Goal: Find specific page/section: Locate a particular part of the current website

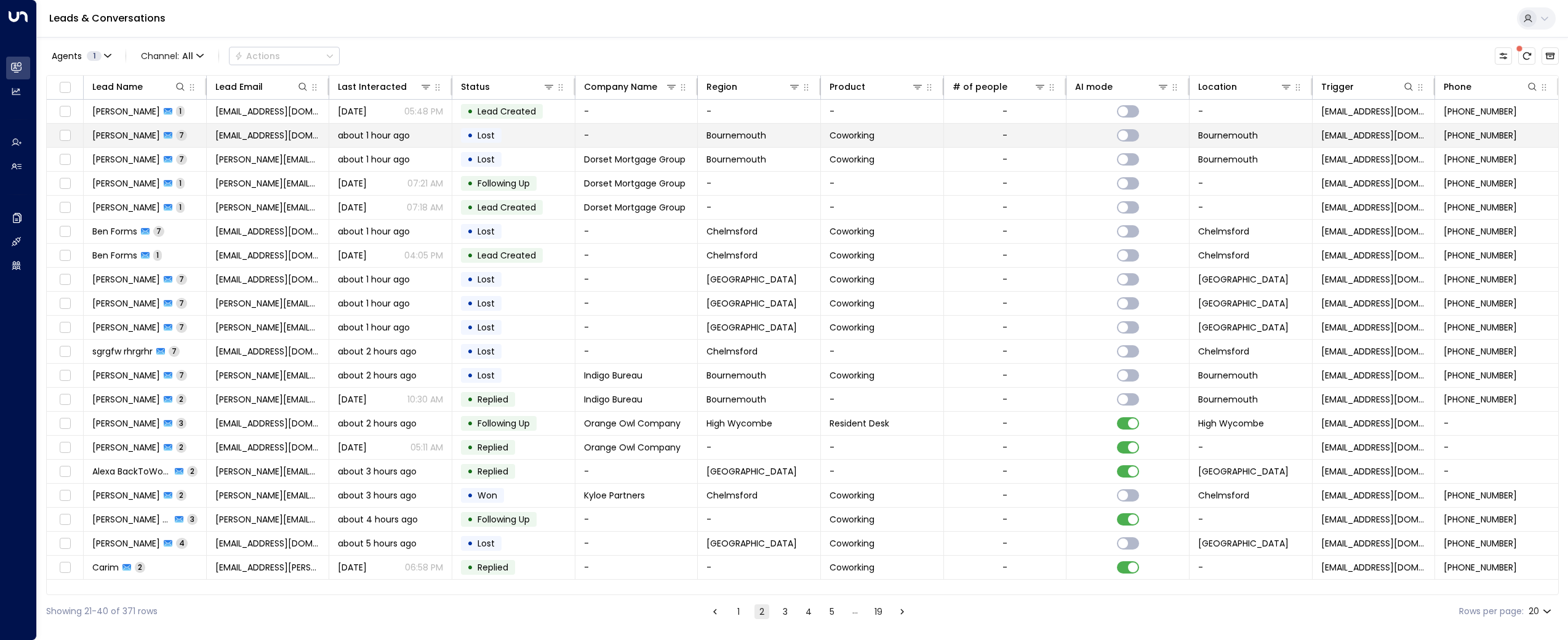
click at [117, 133] on span "[PERSON_NAME]" at bounding box center [126, 136] width 67 height 13
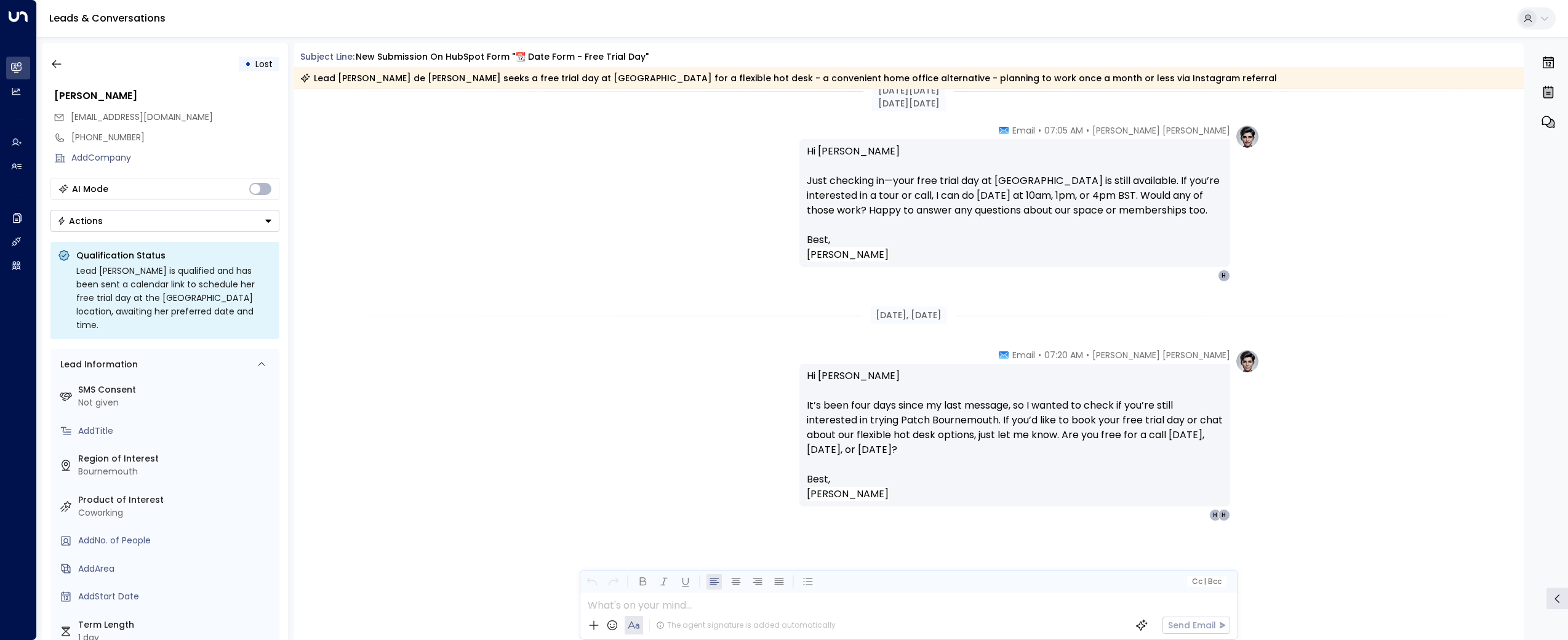
scroll to position [3196, 0]
click at [65, 66] on button "button" at bounding box center [57, 64] width 22 height 22
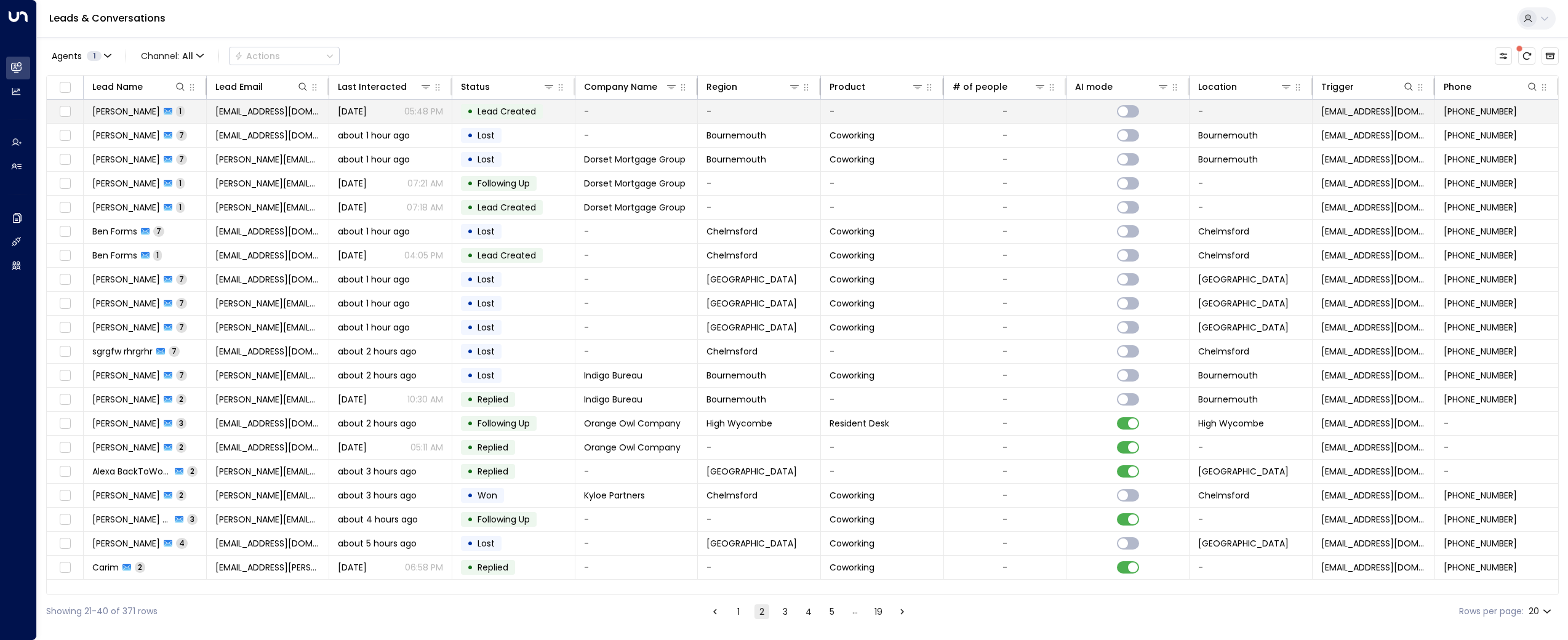
click at [108, 102] on td "Andrew Pugh 1" at bounding box center [144, 111] width 123 height 23
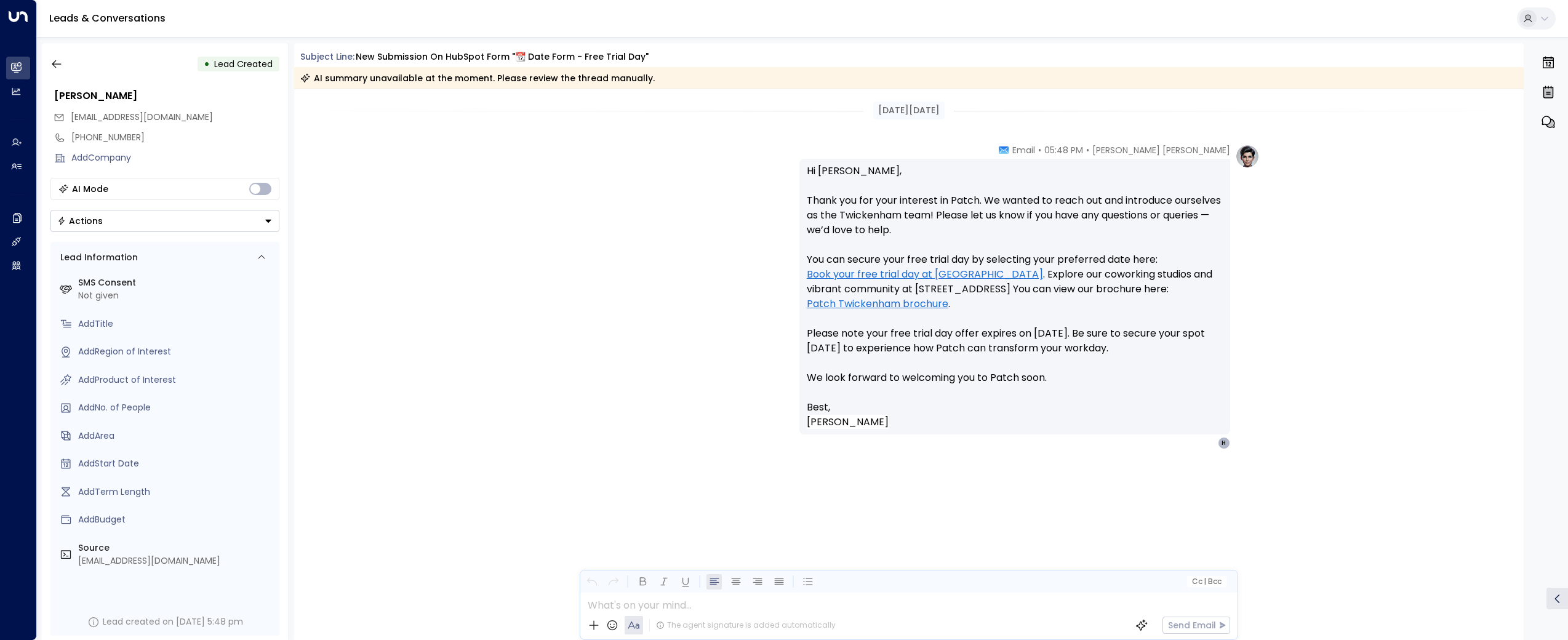
click at [44, 64] on div "• Lead Created Andrew Pugh andrewdpugh@outlook.com +447950550170 Add Company AI…" at bounding box center [165, 341] width 246 height 597
click at [52, 61] on icon "button" at bounding box center [57, 64] width 13 height 13
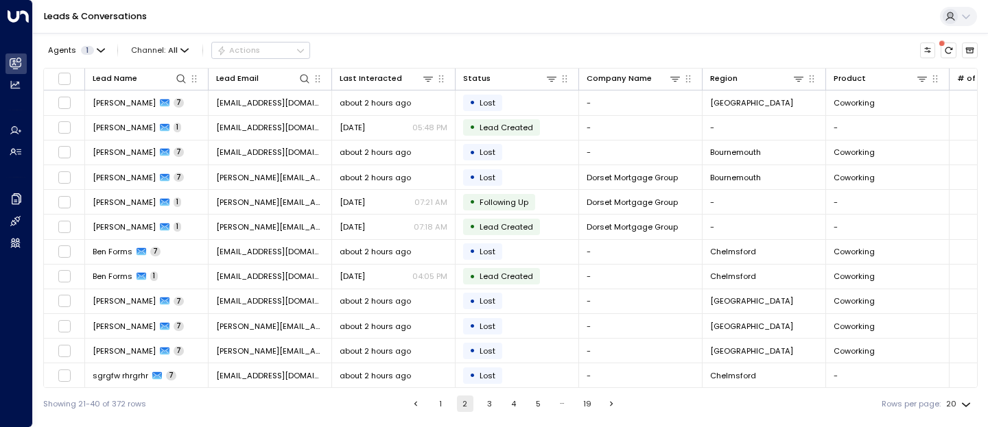
scroll to position [203, 0]
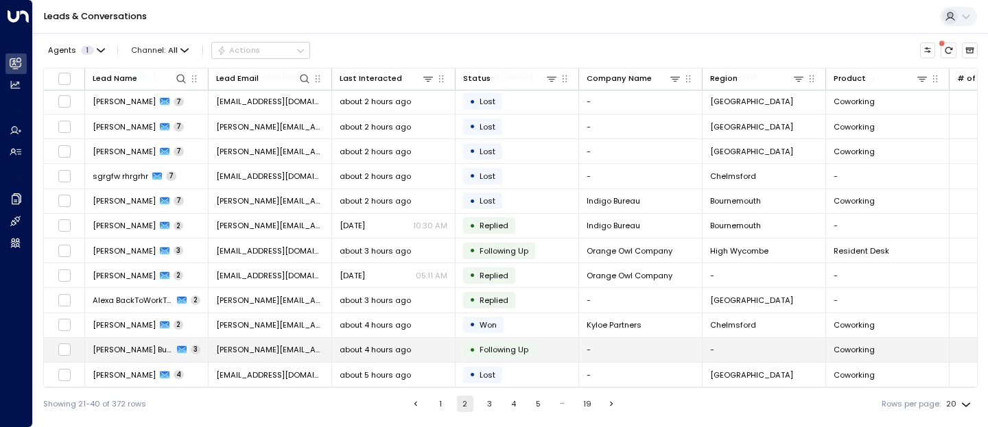
click at [121, 351] on span "[PERSON_NAME] Butchers" at bounding box center [133, 349] width 80 height 11
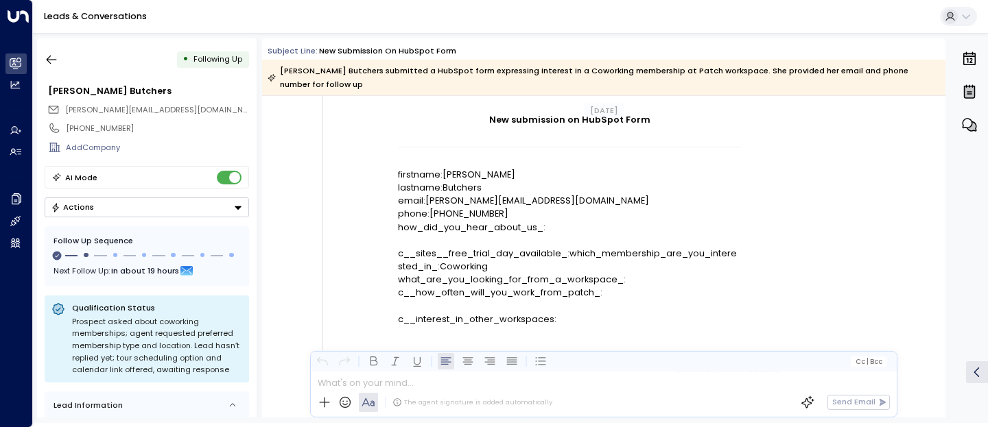
scroll to position [163, 0]
click at [58, 62] on icon "button" at bounding box center [52, 60] width 14 height 14
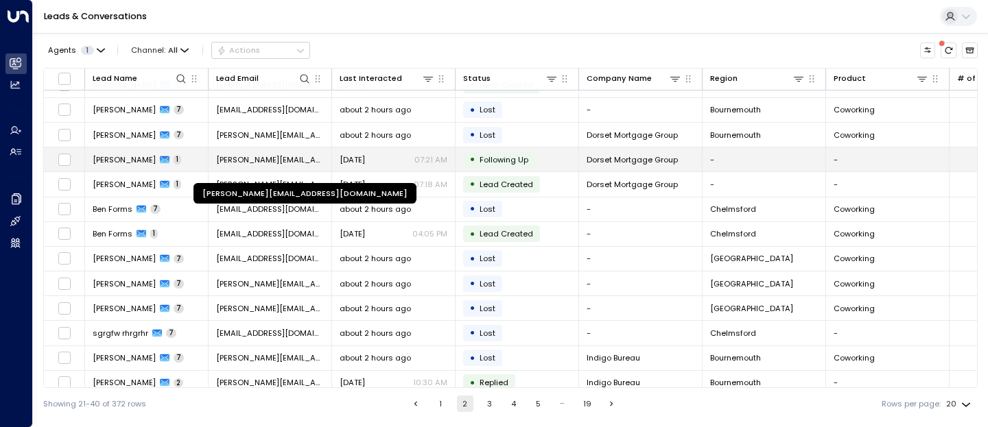
scroll to position [36, 0]
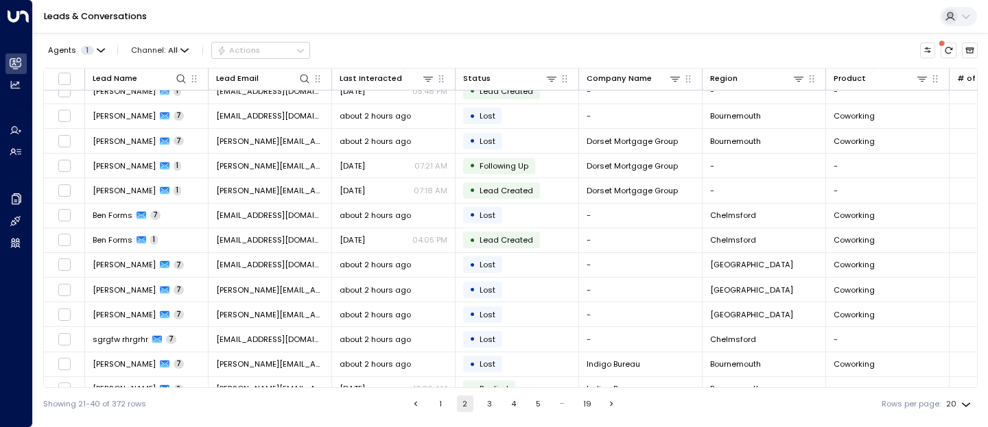
click at [442, 414] on div "Showing 21-40 of 372 rows 1 2 3 4 5 … 19 Rows per page: 20 **" at bounding box center [510, 404] width 934 height 32
click at [440, 401] on button "1" at bounding box center [440, 404] width 16 height 16
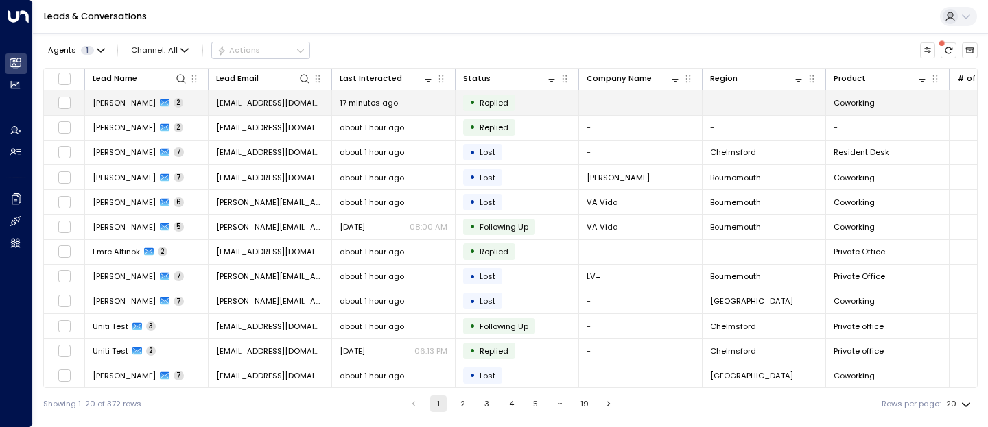
click at [111, 106] on span "[PERSON_NAME]" at bounding box center [124, 102] width 63 height 11
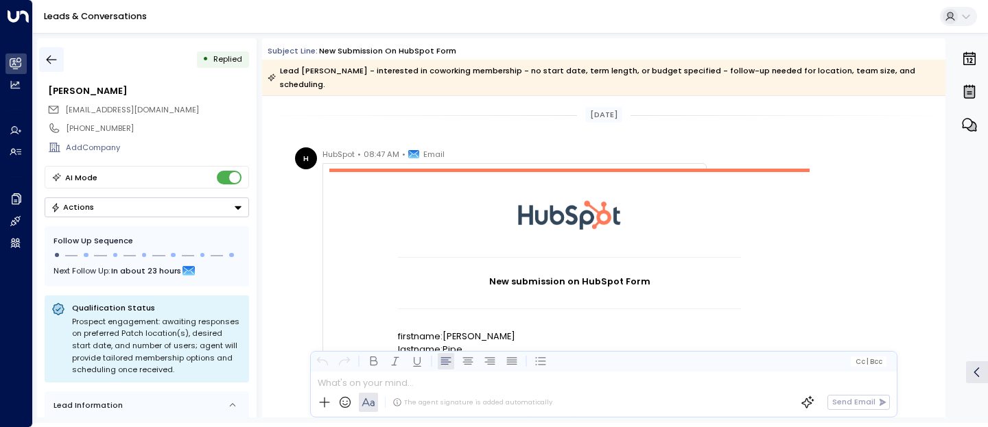
click at [47, 63] on icon "button" at bounding box center [52, 60] width 14 height 14
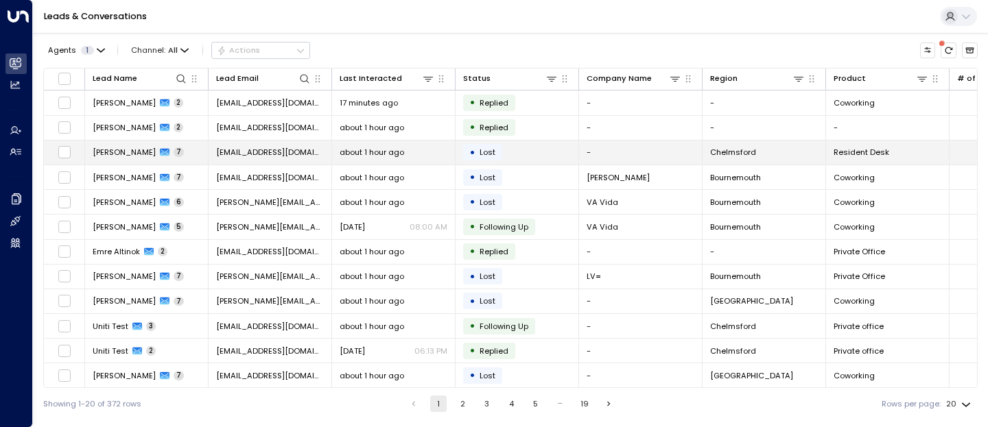
click at [119, 150] on span "[PERSON_NAME]" at bounding box center [124, 152] width 63 height 11
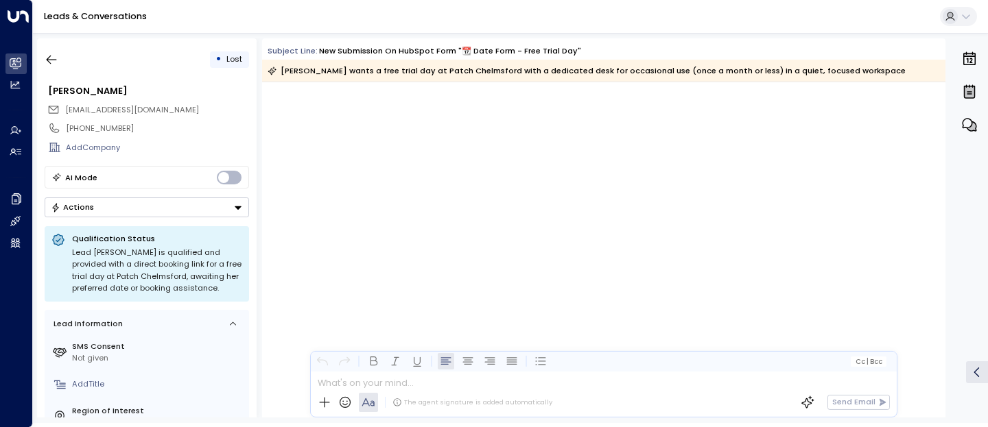
scroll to position [3784, 0]
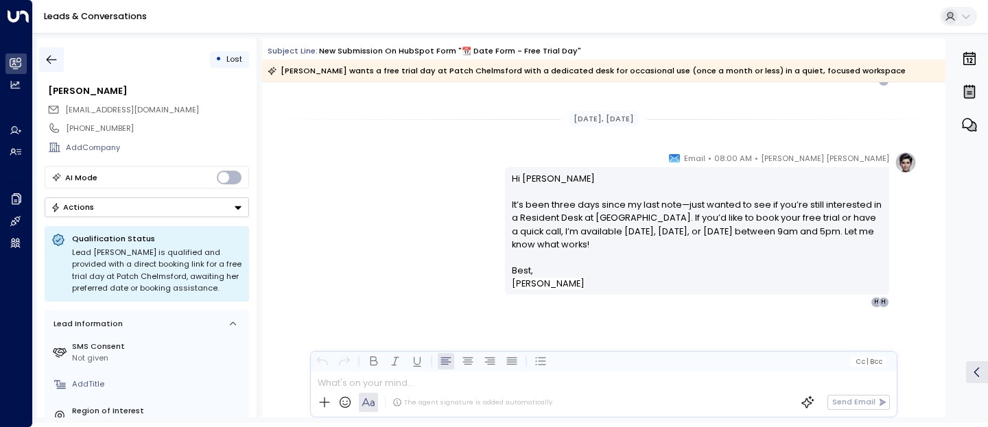
click at [44, 62] on button "button" at bounding box center [51, 59] width 25 height 25
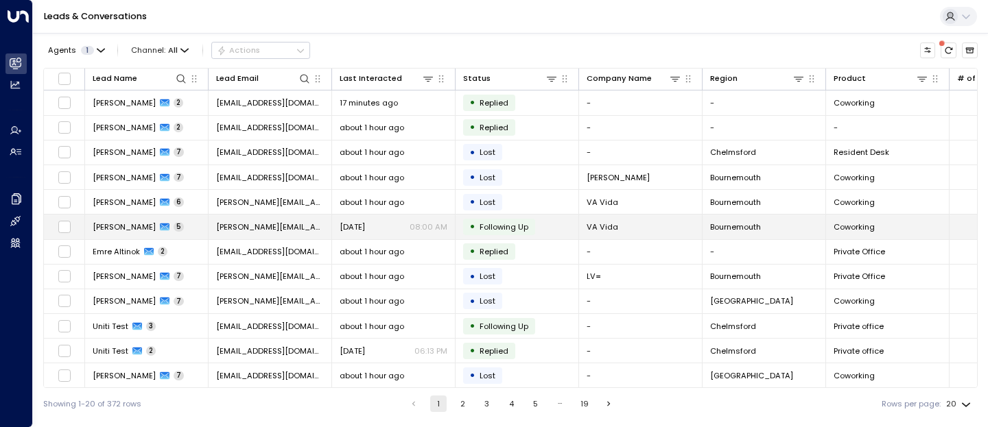
click at [111, 228] on span "[PERSON_NAME]" at bounding box center [124, 227] width 63 height 11
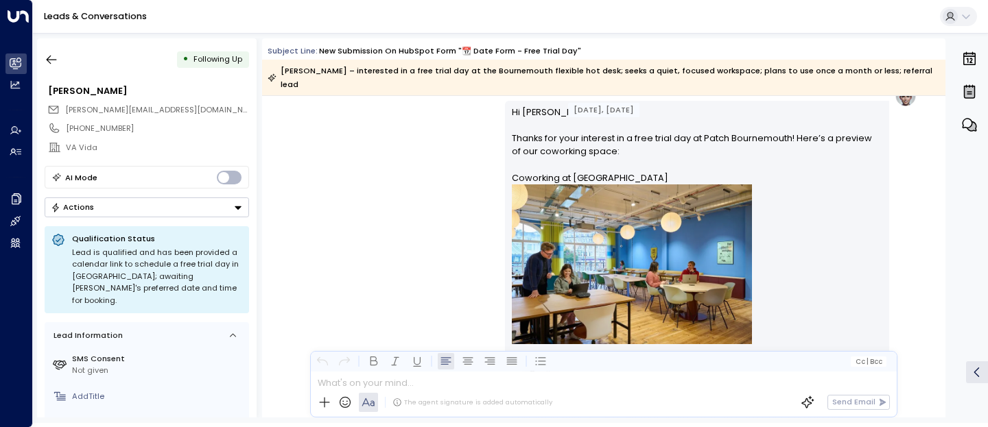
scroll to position [467, 0]
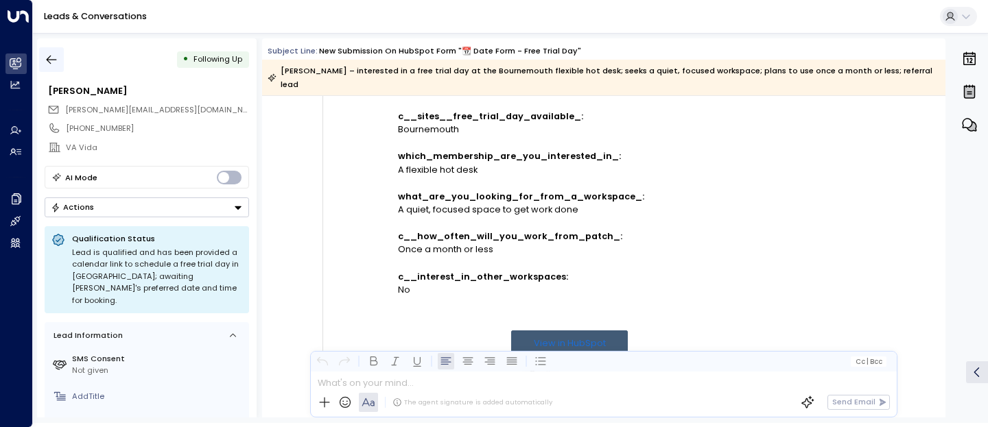
click at [47, 62] on icon "button" at bounding box center [52, 60] width 14 height 14
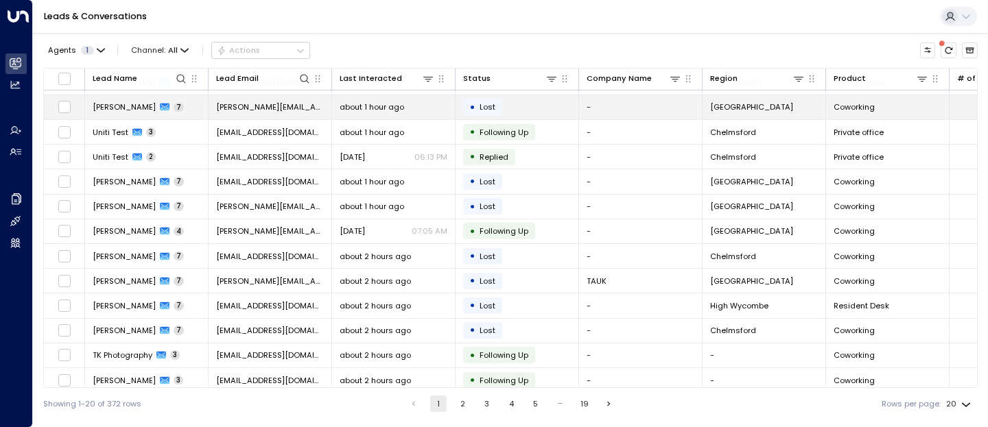
scroll to position [203, 0]
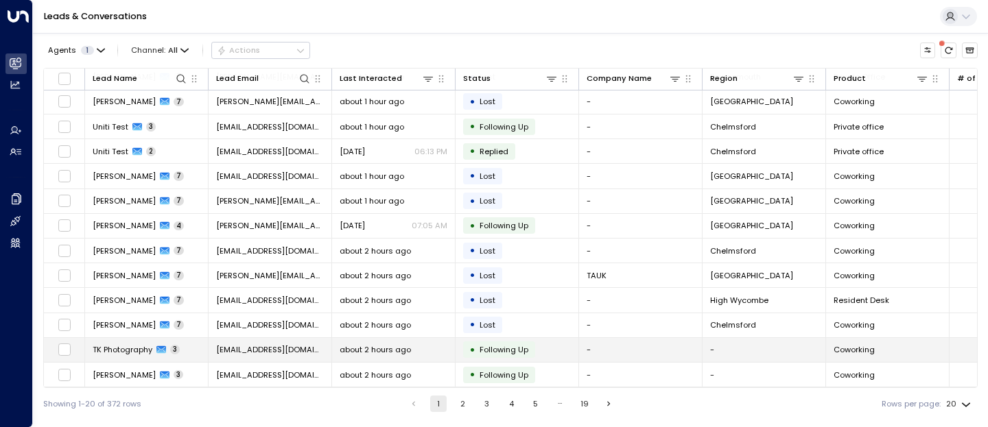
click at [132, 345] on span "TK Photography" at bounding box center [123, 349] width 60 height 11
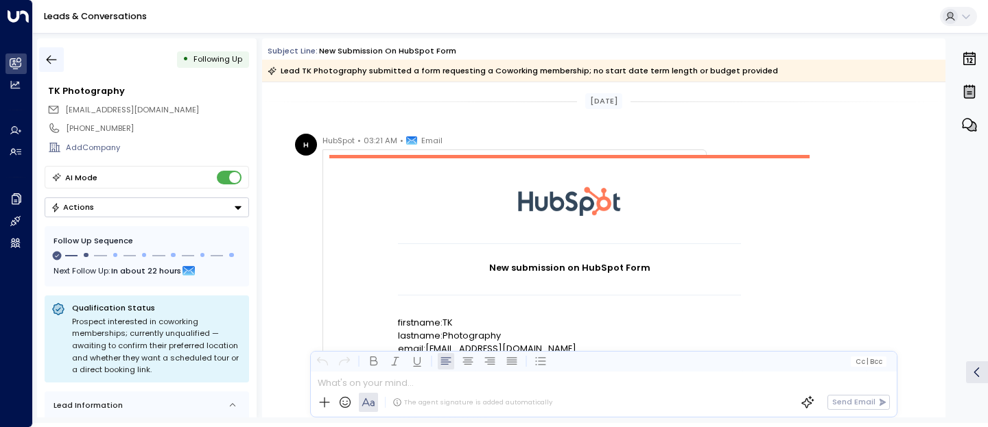
click at [44, 59] on button "button" at bounding box center [51, 59] width 25 height 25
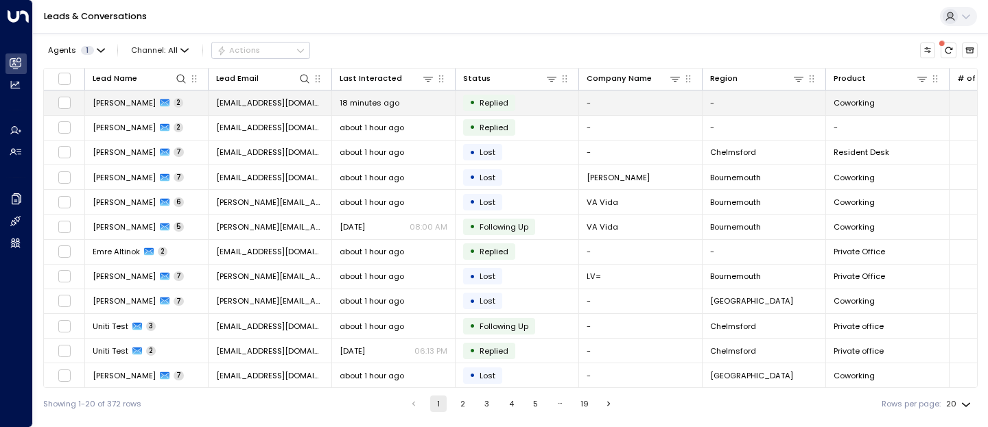
click at [123, 102] on span "[PERSON_NAME]" at bounding box center [124, 102] width 63 height 11
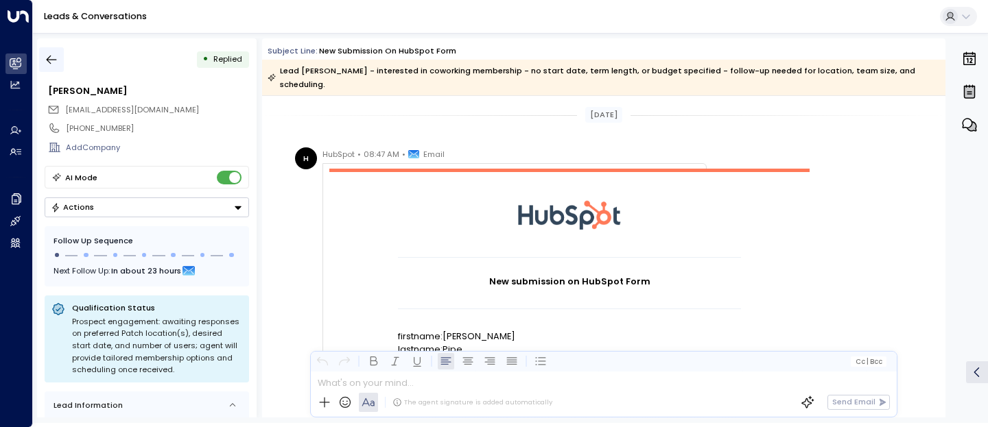
click at [50, 63] on icon "button" at bounding box center [52, 60] width 10 height 9
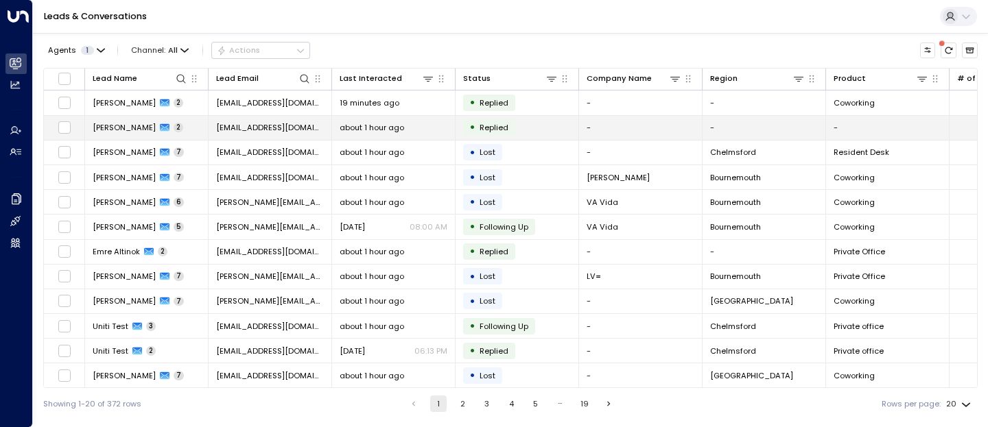
click at [121, 128] on span "[PERSON_NAME]" at bounding box center [124, 127] width 63 height 11
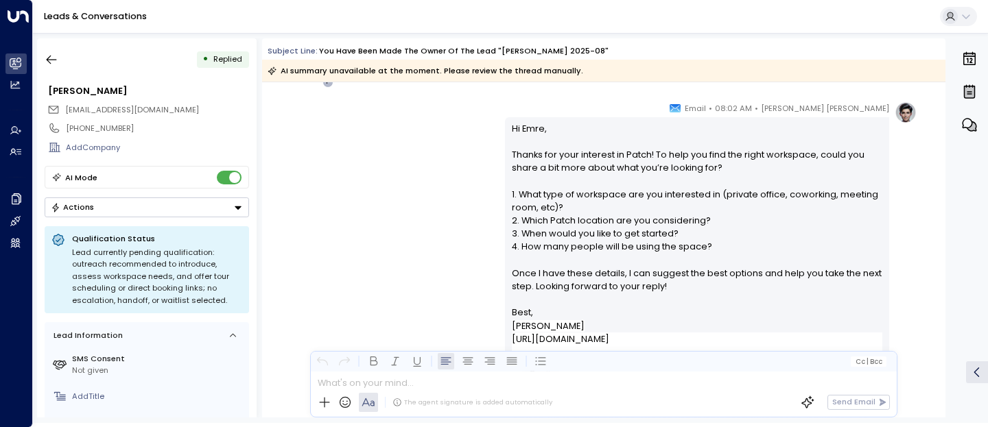
scroll to position [673, 0]
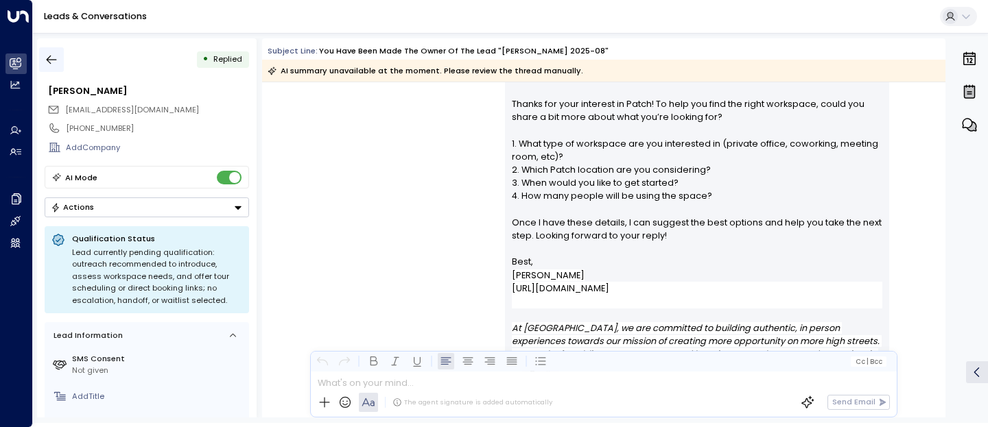
click at [45, 52] on button "button" at bounding box center [51, 59] width 25 height 25
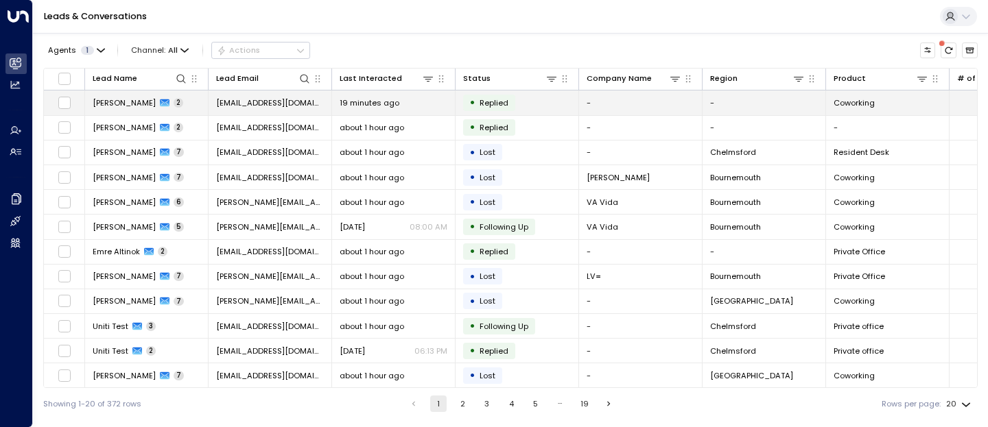
click at [116, 98] on span "[PERSON_NAME]" at bounding box center [124, 102] width 63 height 11
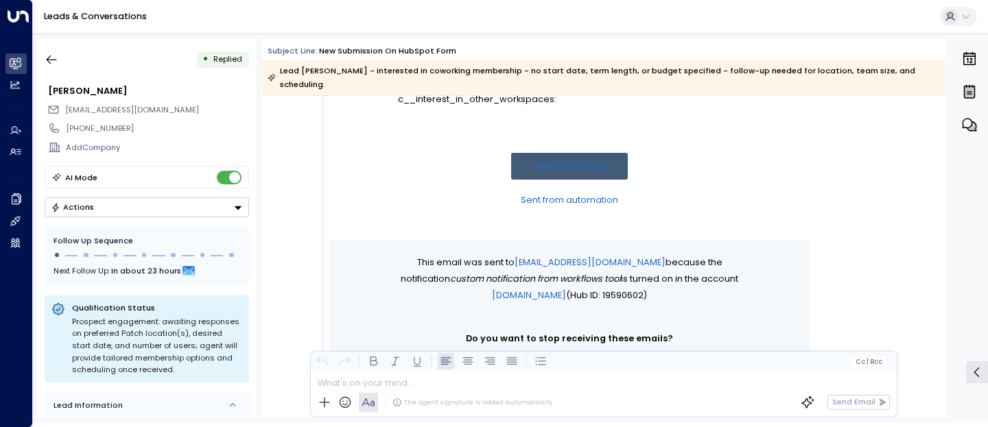
scroll to position [519, 0]
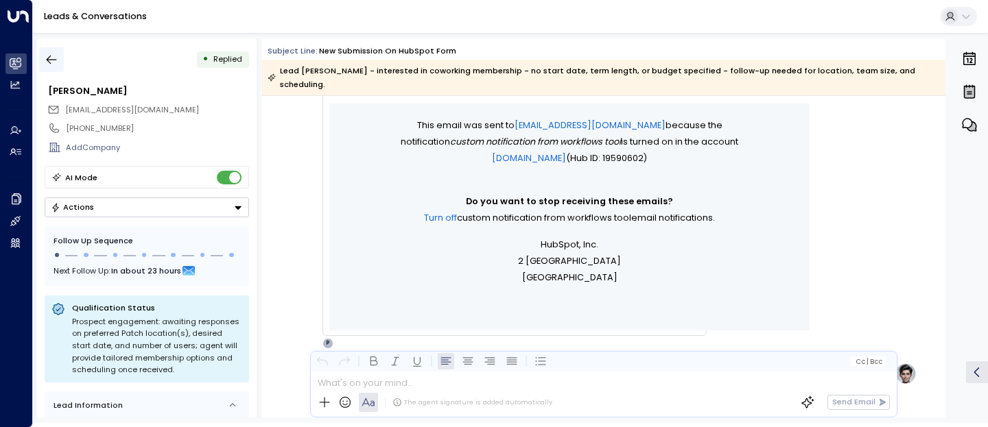
click at [49, 60] on icon "button" at bounding box center [52, 60] width 10 height 9
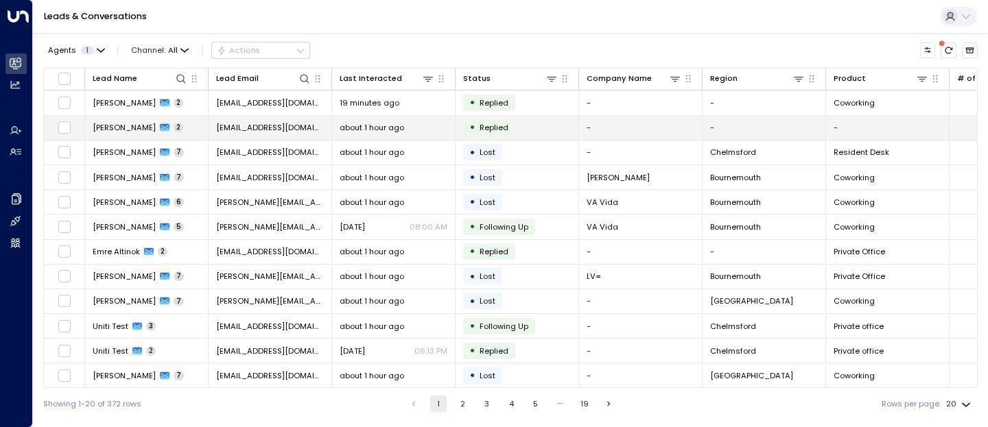
click at [98, 127] on span "[PERSON_NAME]" at bounding box center [124, 127] width 63 height 11
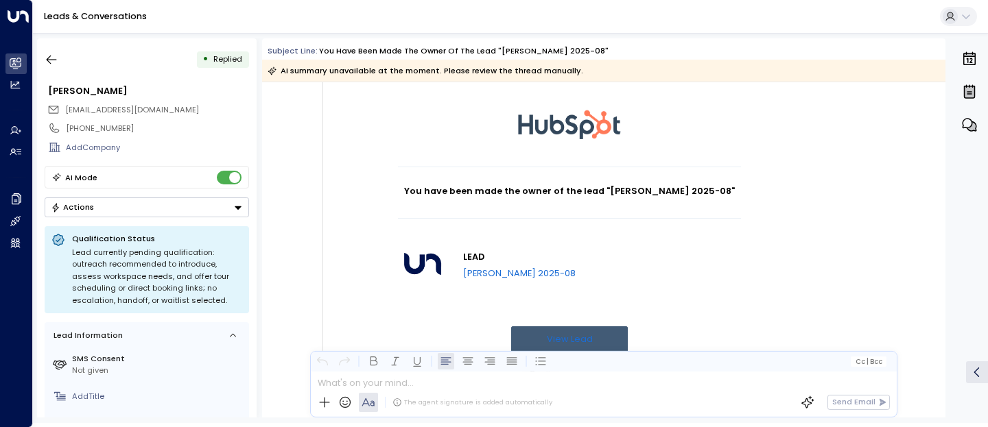
scroll to position [108, 0]
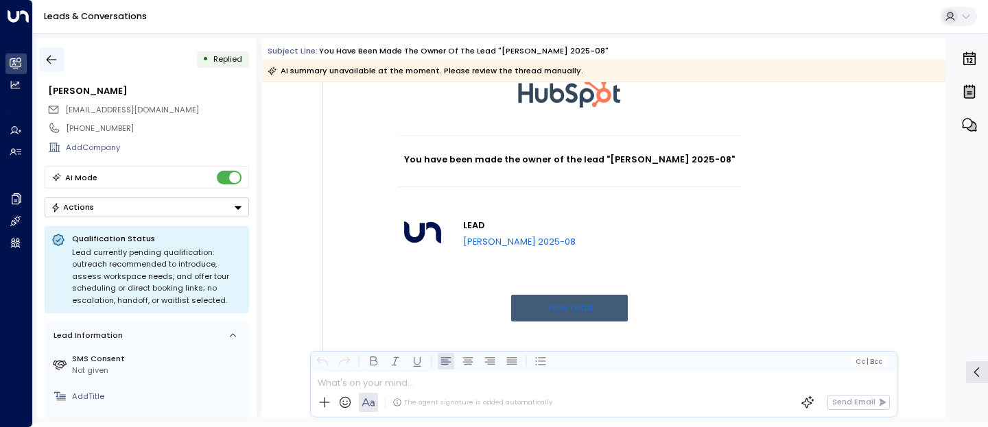
click at [49, 60] on icon "button" at bounding box center [52, 60] width 14 height 14
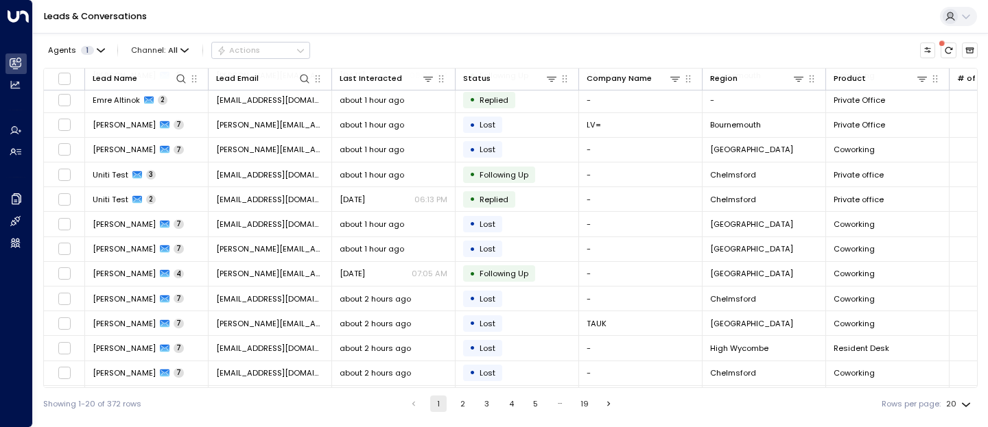
scroll to position [203, 0]
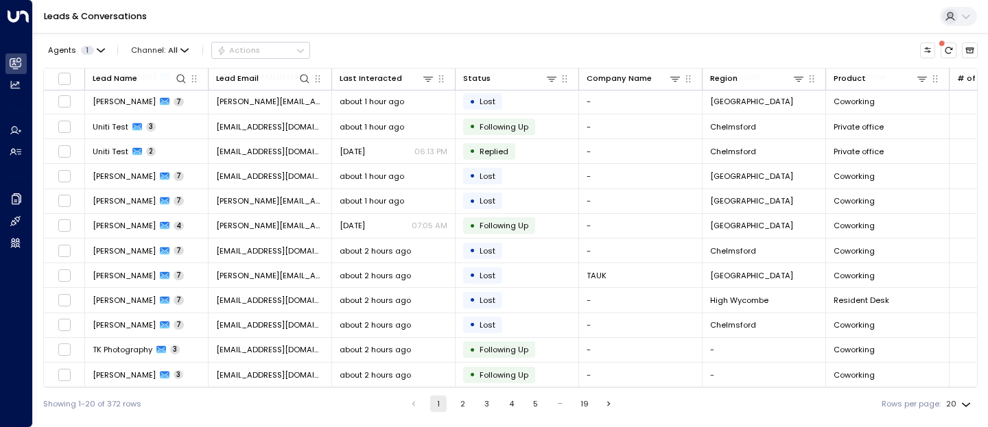
click at [460, 407] on button "2" at bounding box center [462, 404] width 16 height 16
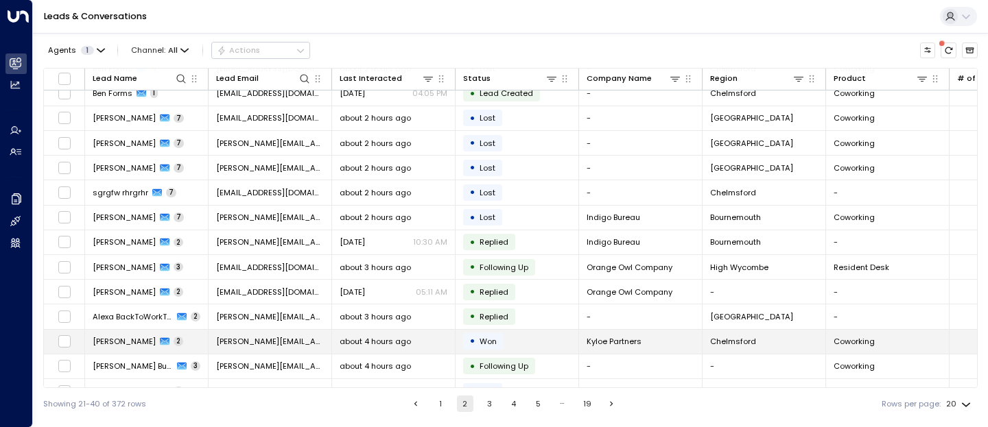
scroll to position [203, 0]
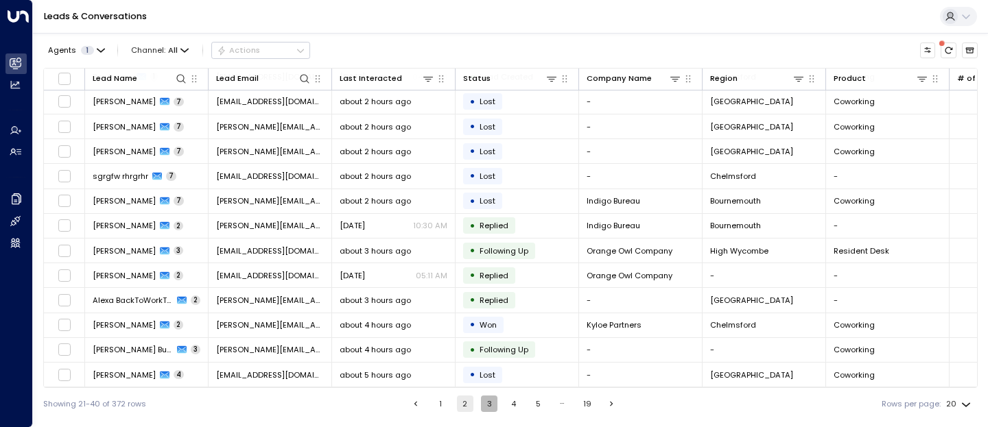
click at [490, 401] on button "3" at bounding box center [489, 404] width 16 height 16
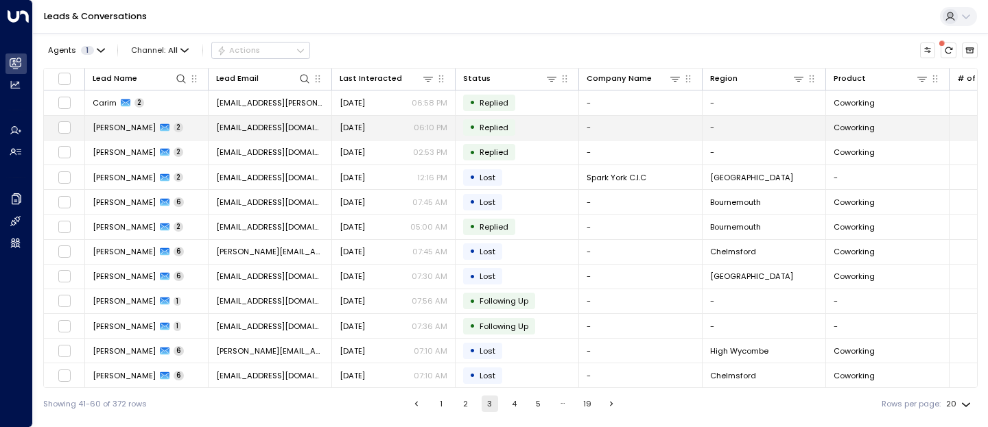
click at [113, 130] on span "[PERSON_NAME]" at bounding box center [124, 127] width 63 height 11
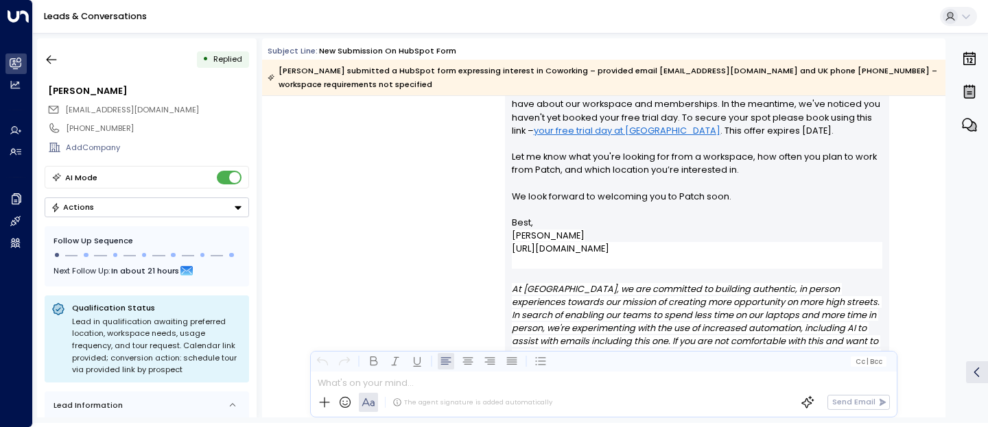
scroll to position [807, 0]
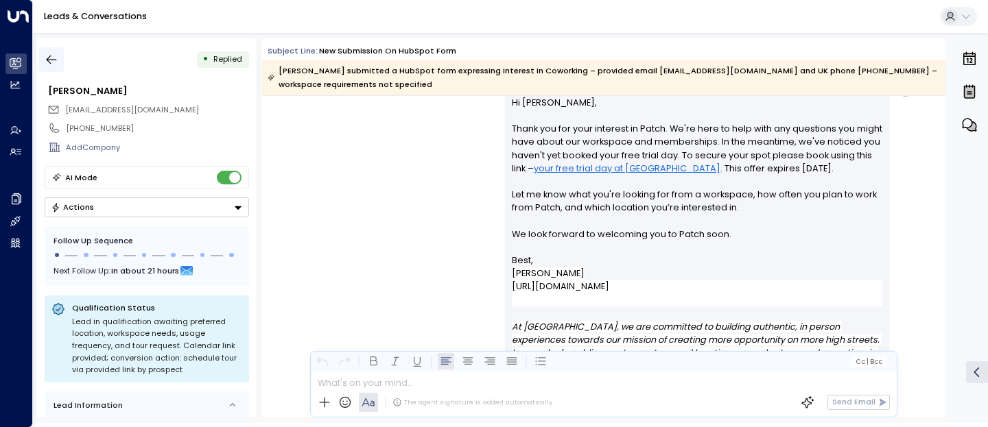
click at [51, 62] on icon "button" at bounding box center [52, 60] width 14 height 14
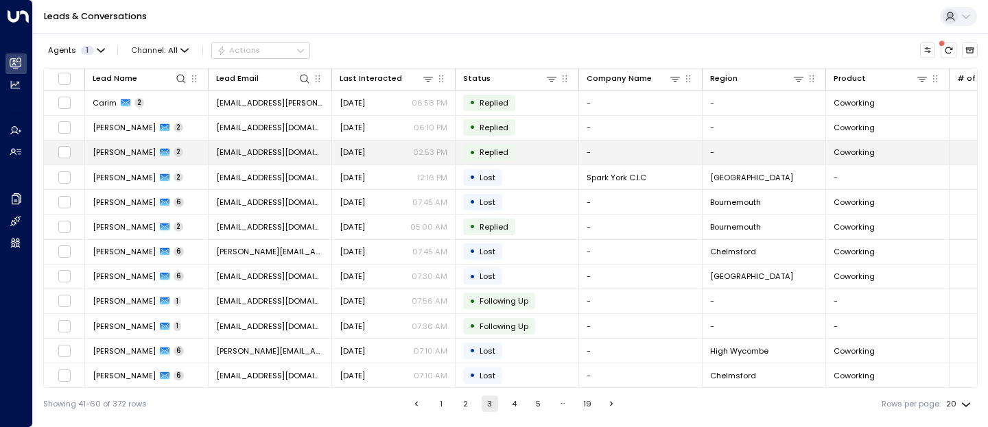
click at [112, 151] on span "[PERSON_NAME]" at bounding box center [124, 152] width 63 height 11
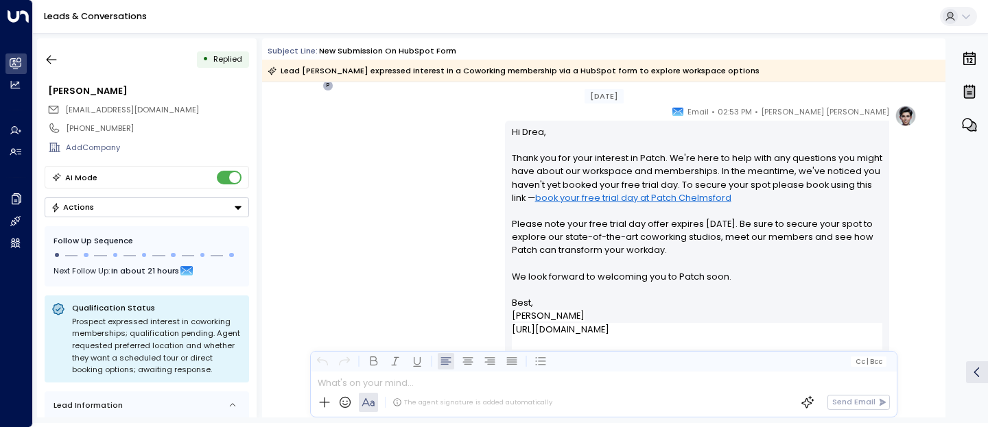
scroll to position [763, 0]
click at [46, 51] on button "button" at bounding box center [51, 59] width 25 height 25
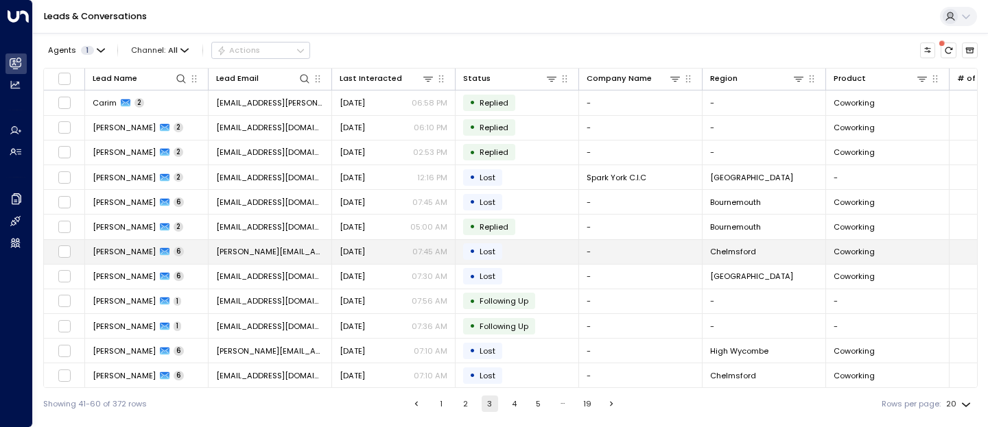
click at [131, 257] on span "[PERSON_NAME]" at bounding box center [124, 251] width 63 height 11
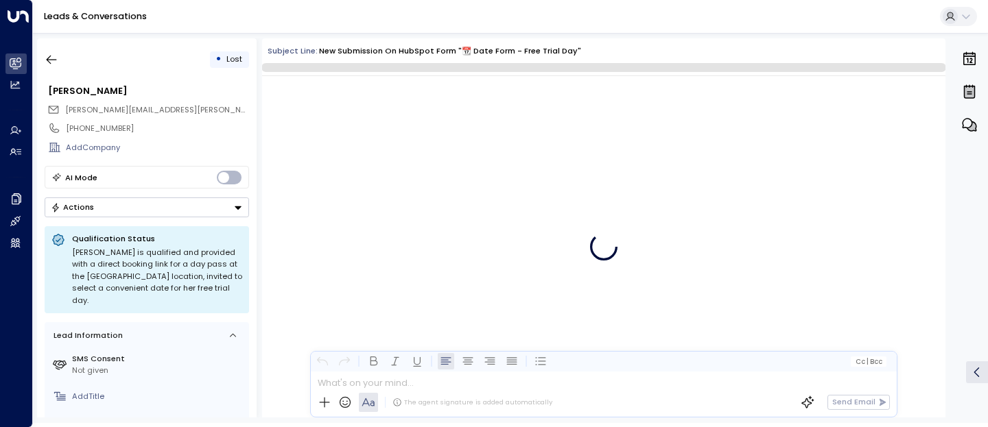
scroll to position [3063, 0]
